Goal: Task Accomplishment & Management: Use online tool/utility

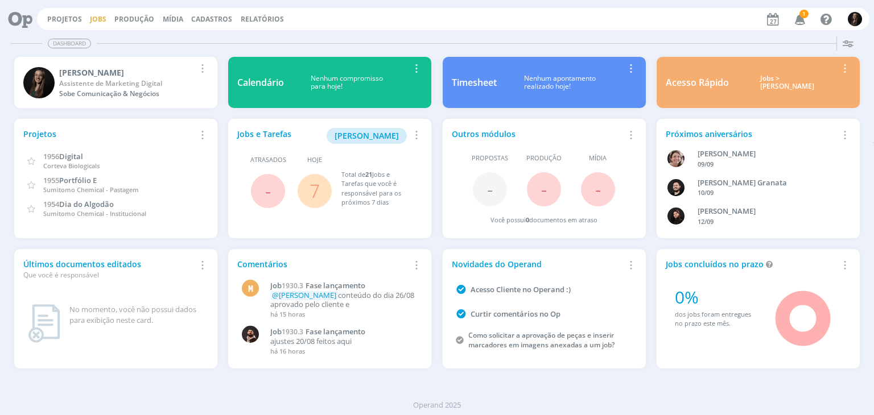
click at [91, 15] on link "Jobs" at bounding box center [98, 19] width 16 height 10
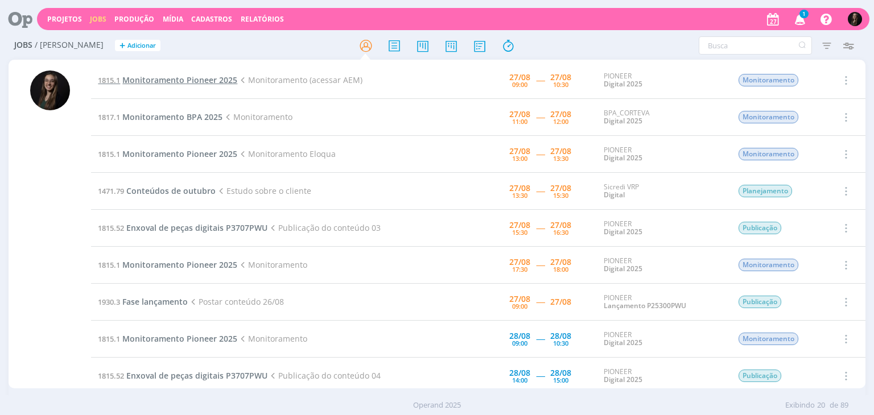
click at [200, 78] on span "Monitoramento Pioneer 2025" at bounding box center [179, 80] width 115 height 11
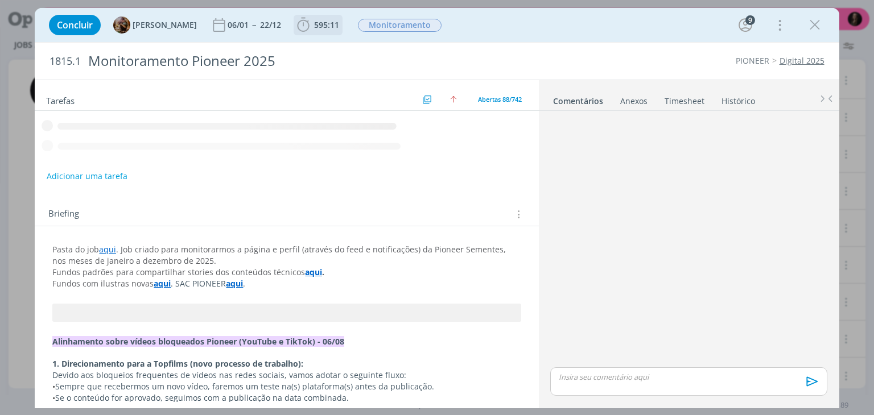
click at [312, 30] on icon "dialog" at bounding box center [303, 24] width 17 height 17
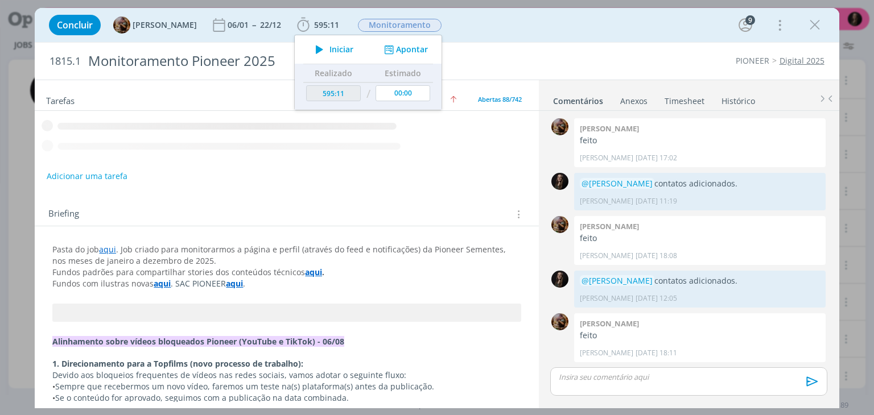
click at [329, 51] on icon "dialog" at bounding box center [319, 49] width 20 height 15
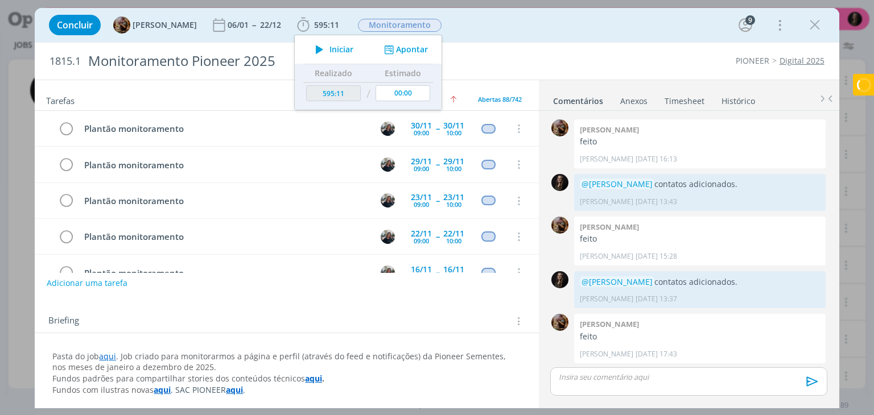
scroll to position [2976, 0]
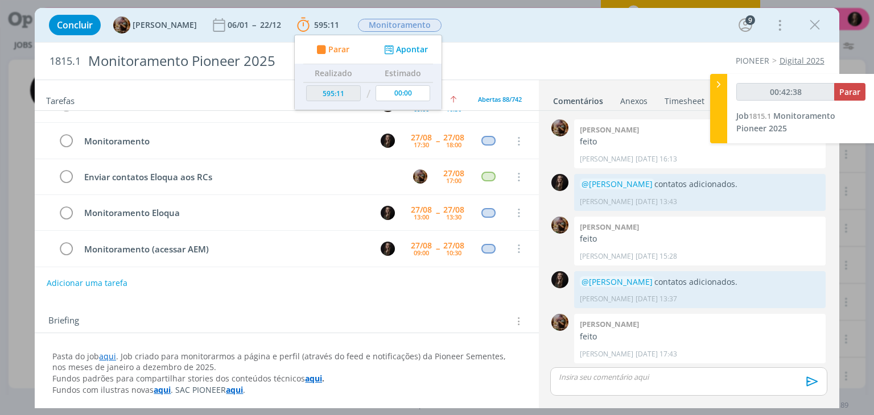
type input "00:47:15"
